Goal: Transaction & Acquisition: Purchase product/service

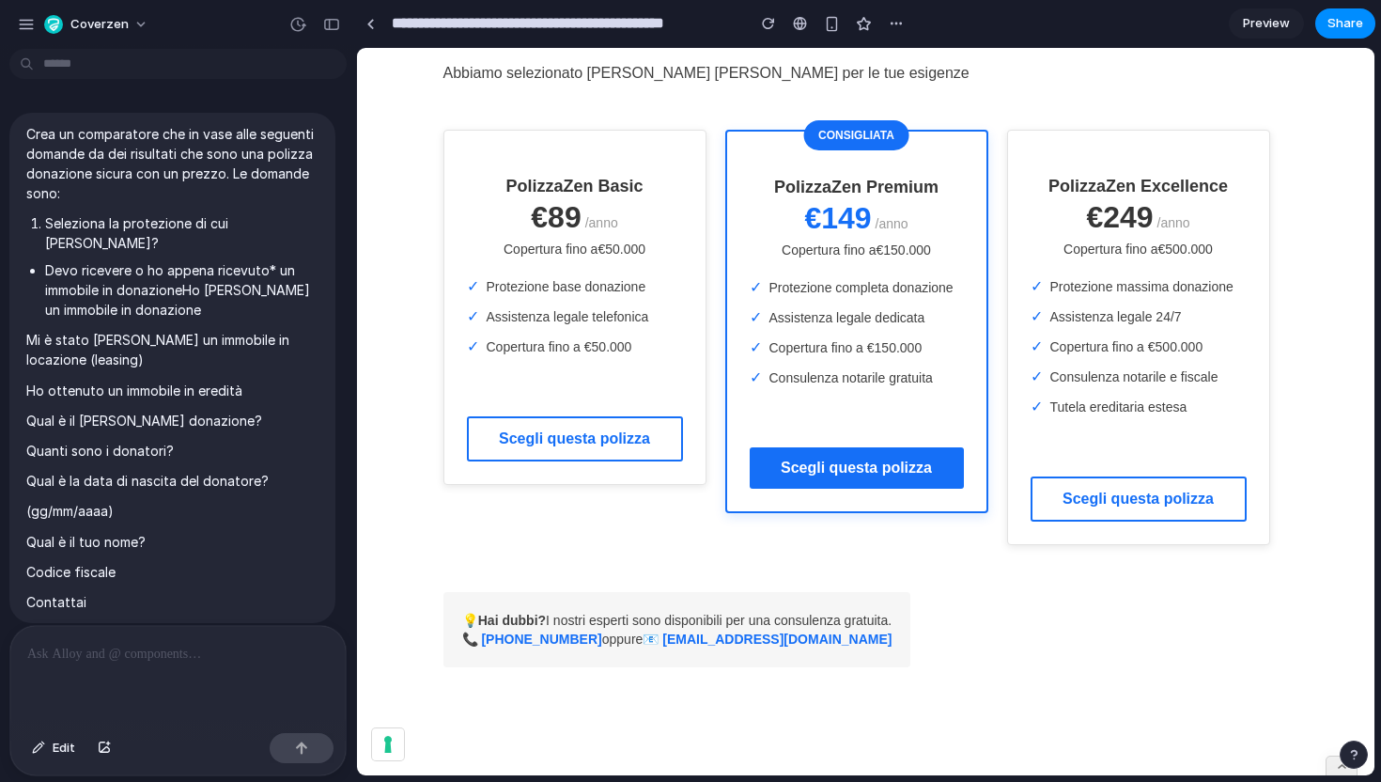
scroll to position [3318, 0]
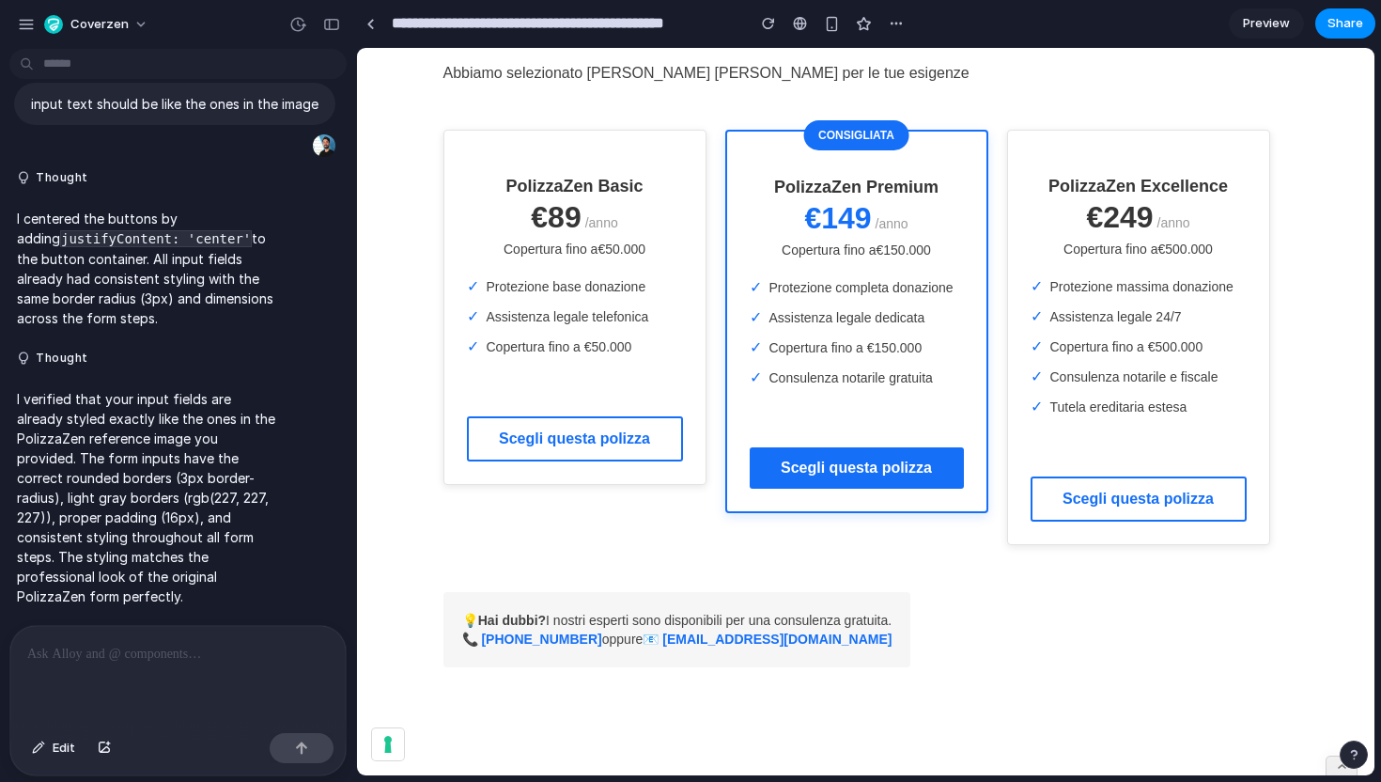
click at [794, 473] on button "Scegli questa polizza" at bounding box center [857, 467] width 214 height 41
click at [634, 435] on button "Scegli questa polizza" at bounding box center [575, 438] width 216 height 45
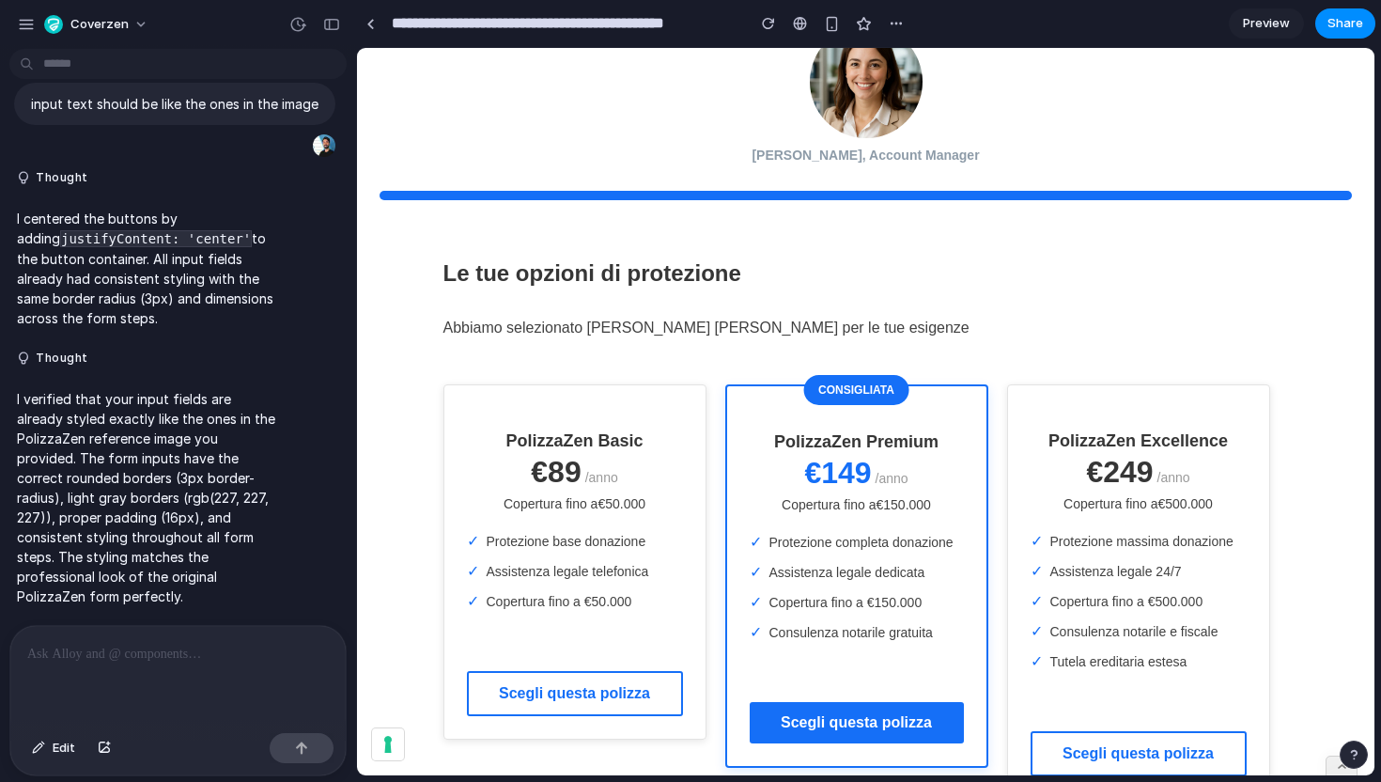
scroll to position [0, 0]
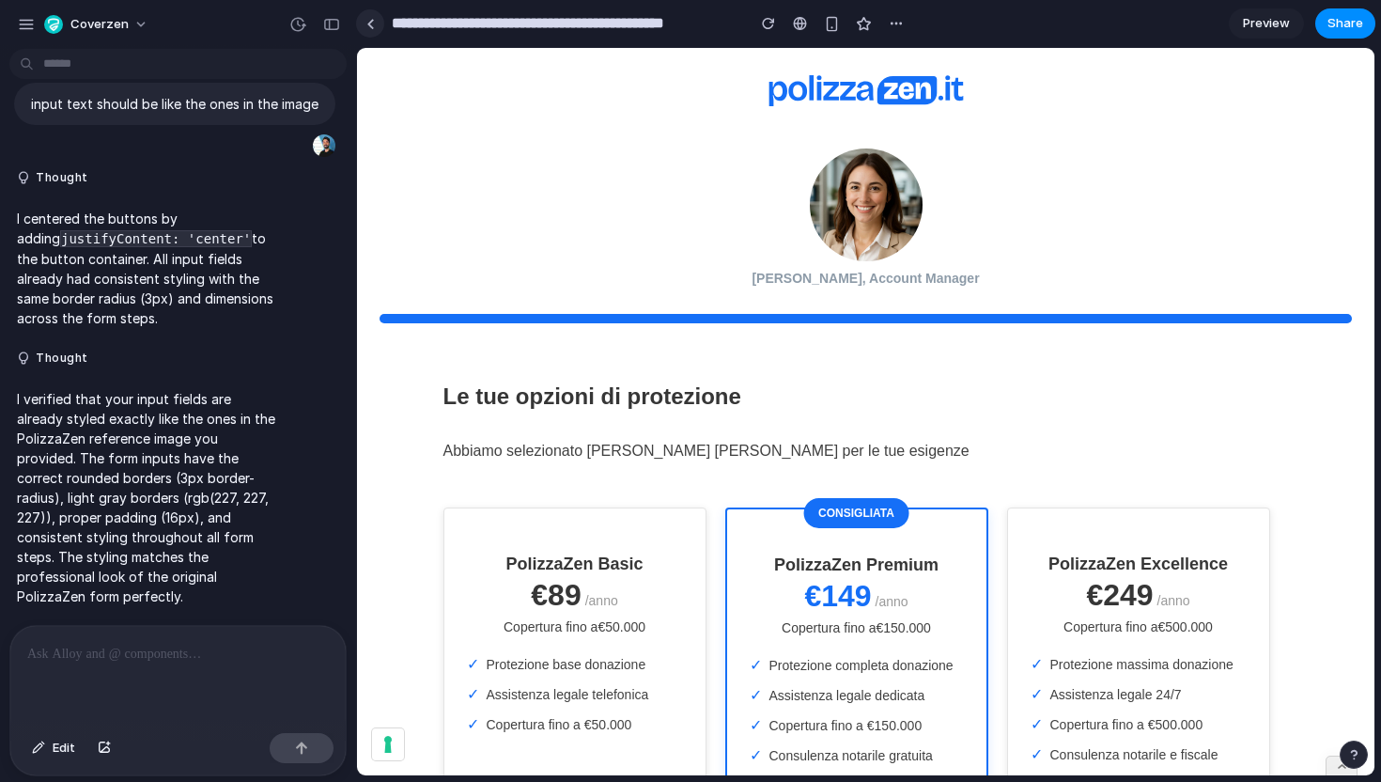
click at [372, 23] on div at bounding box center [370, 24] width 8 height 10
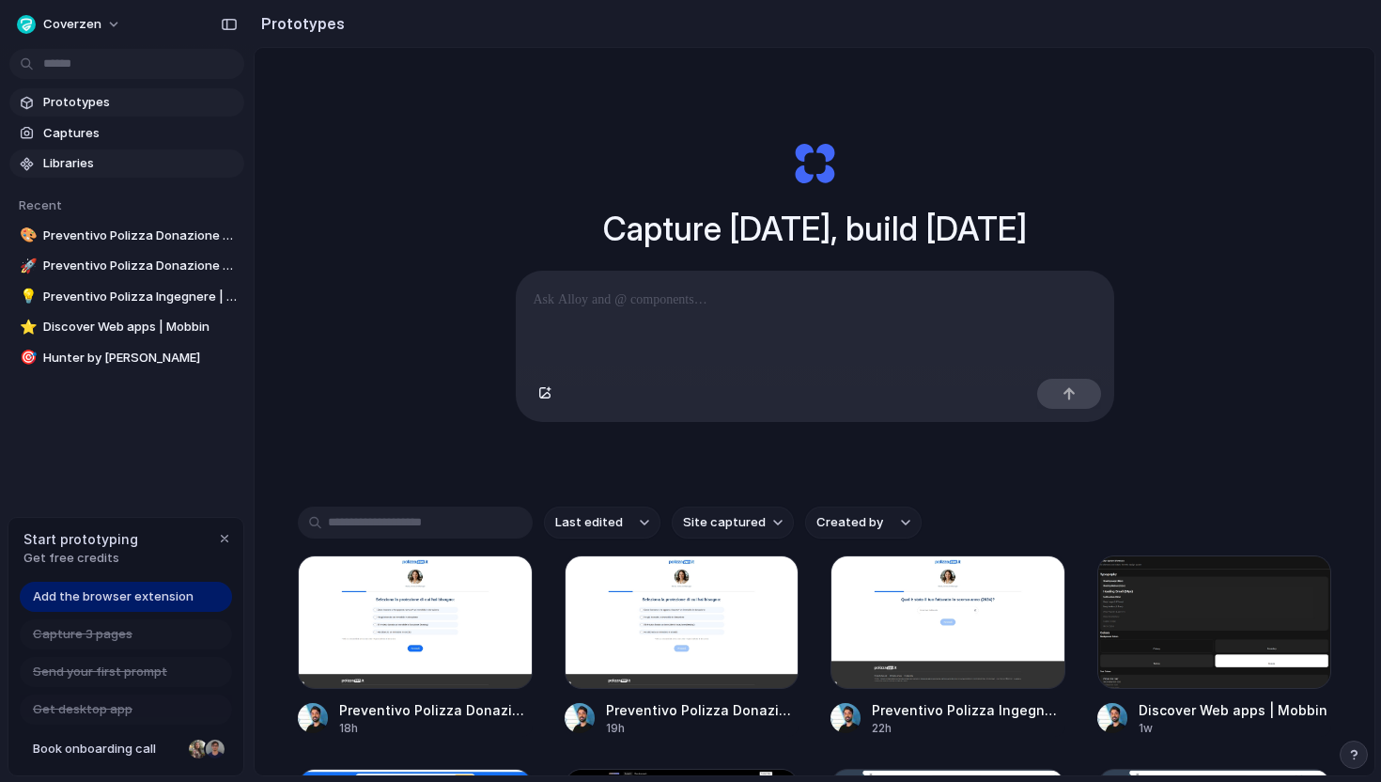
click at [138, 154] on span "Libraries" at bounding box center [140, 163] width 194 height 19
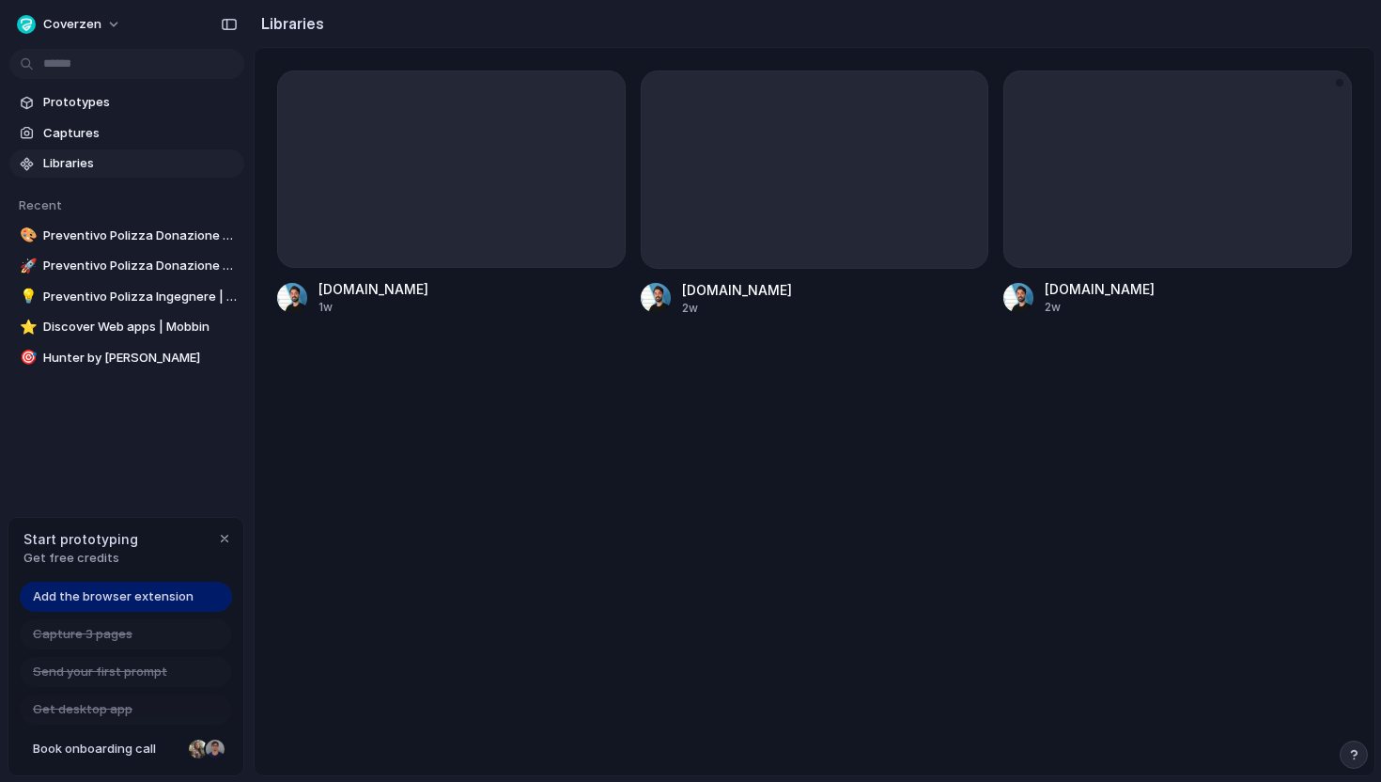
click at [1138, 161] on div at bounding box center [1177, 168] width 348 height 197
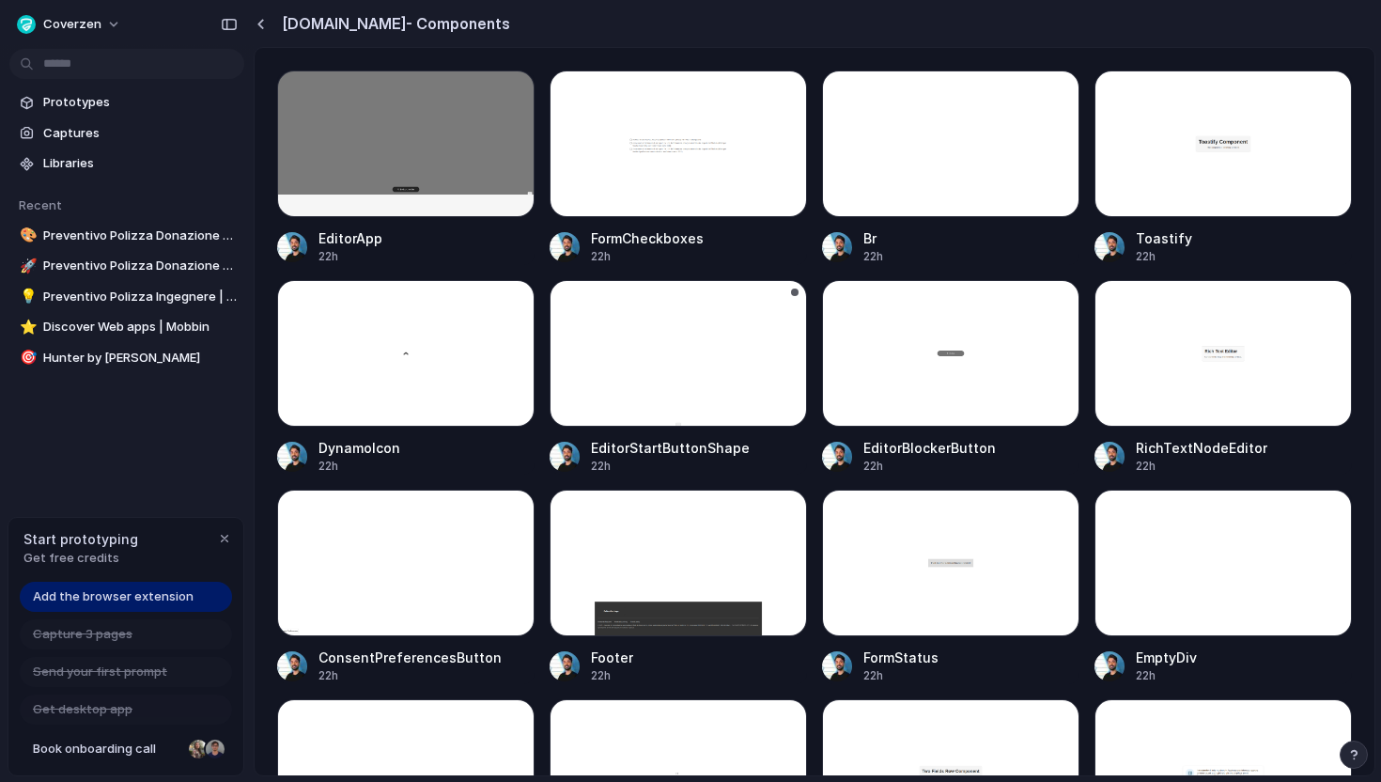
scroll to position [583, 0]
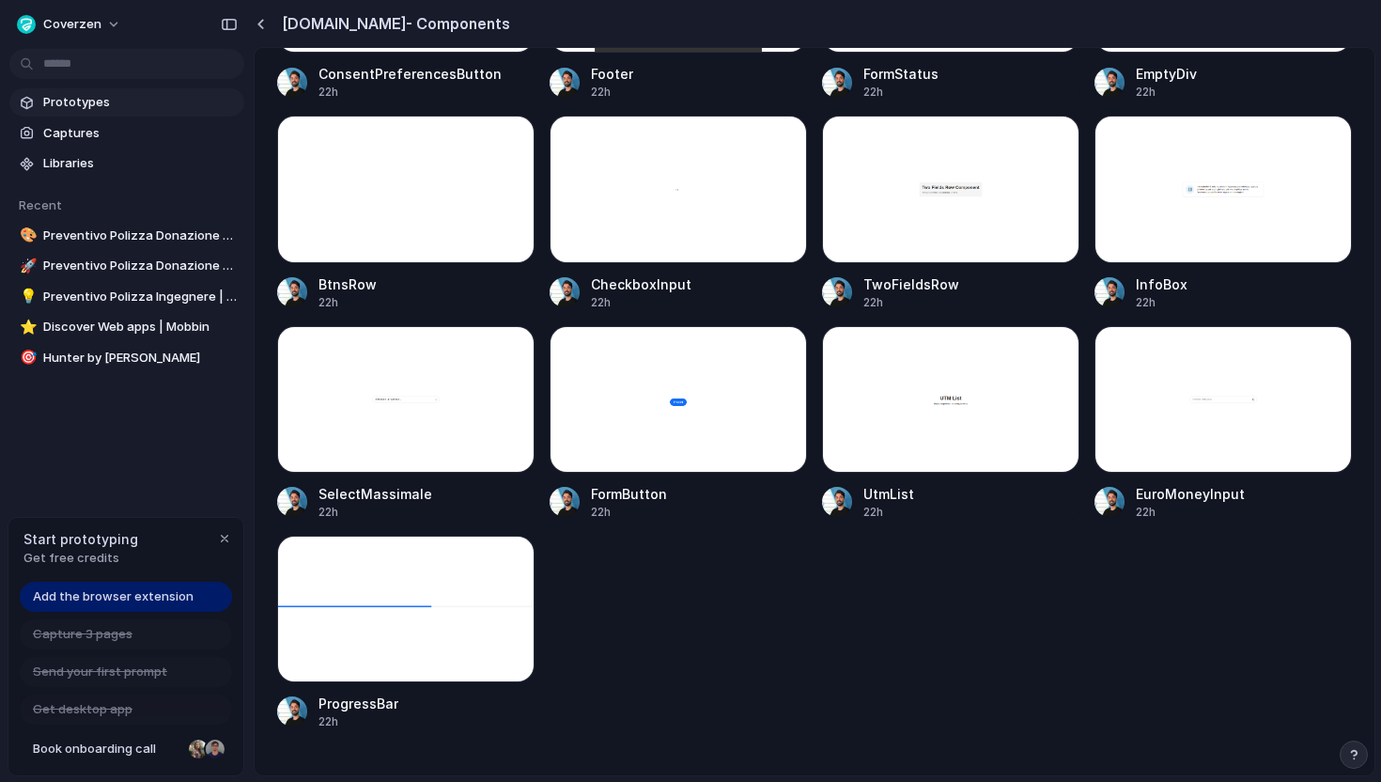
click at [147, 104] on span "Prototypes" at bounding box center [140, 102] width 194 height 19
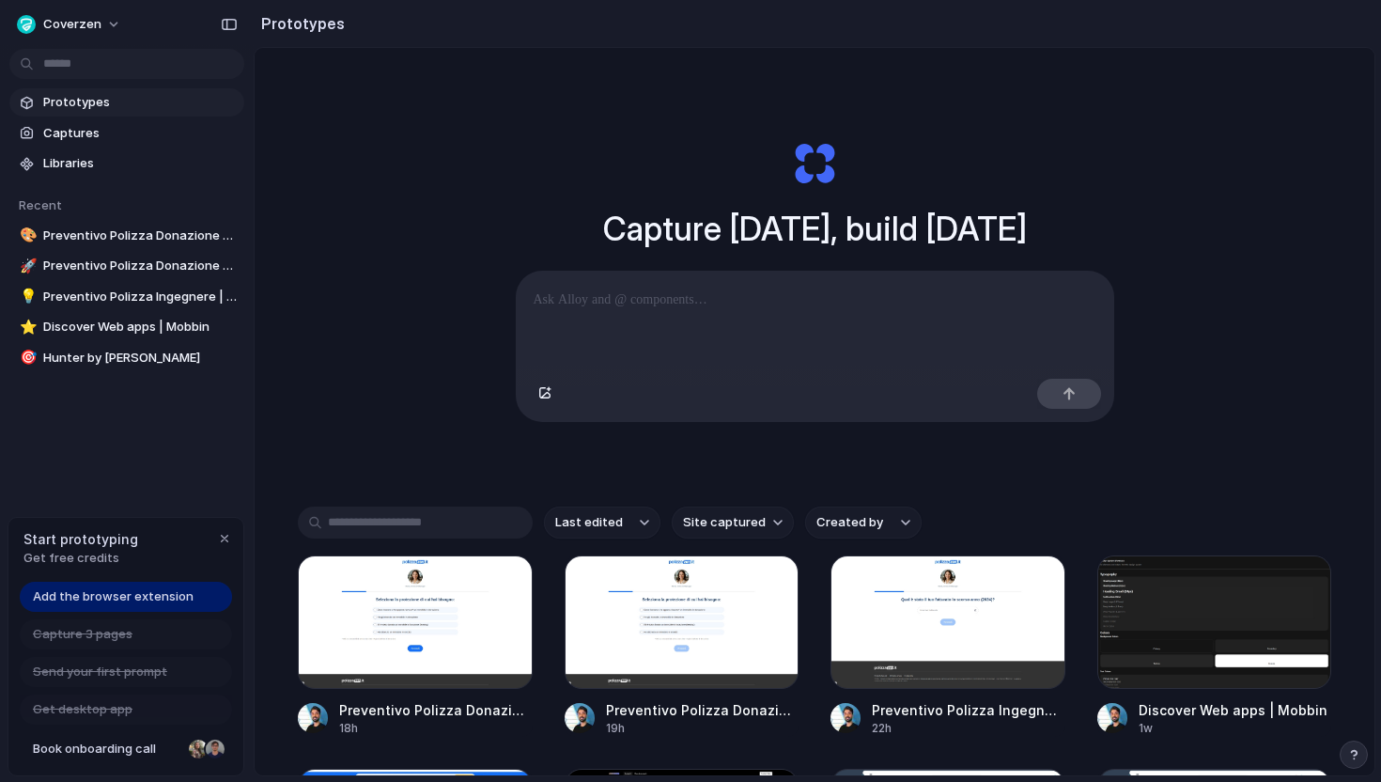
click at [589, 302] on p at bounding box center [815, 299] width 563 height 23
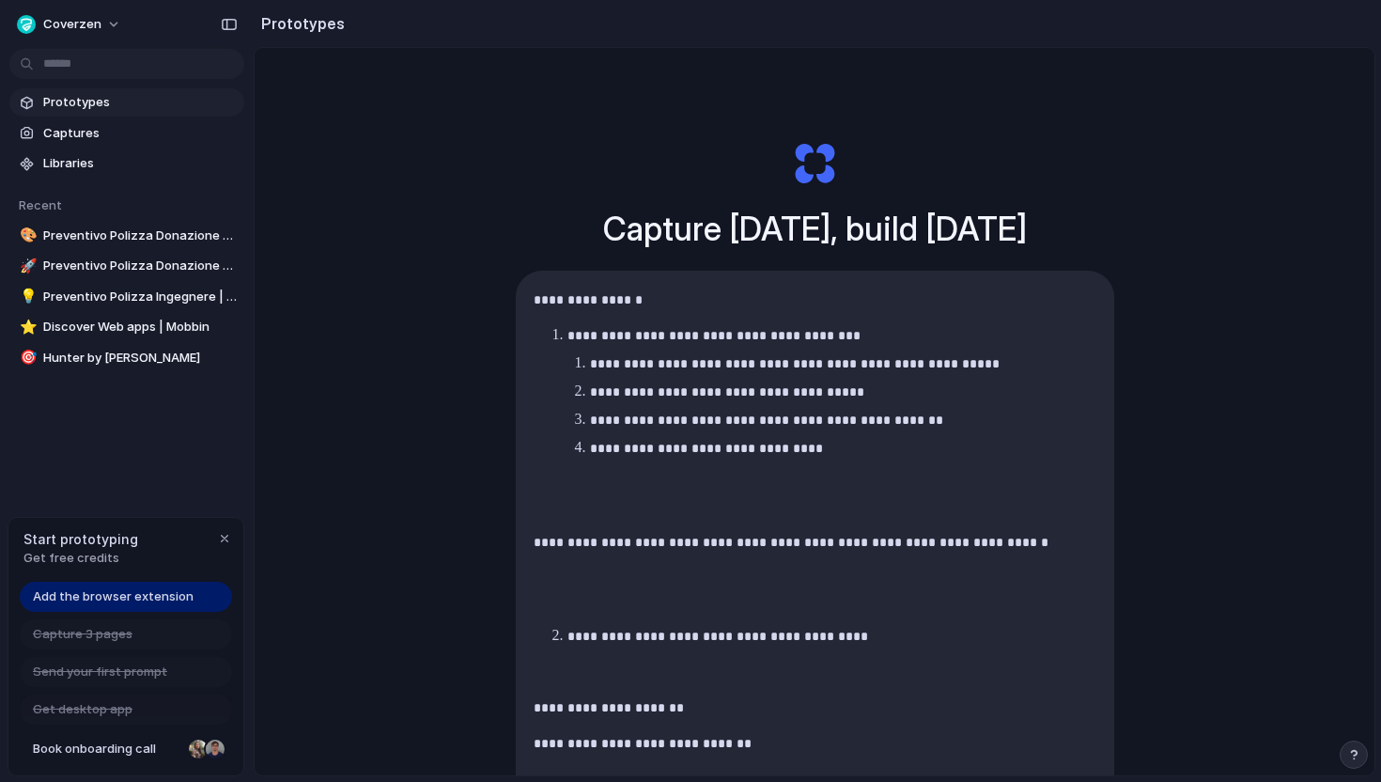
click at [534, 302] on strong "**********" at bounding box center [588, 299] width 109 height 13
